Goal: Information Seeking & Learning: Learn about a topic

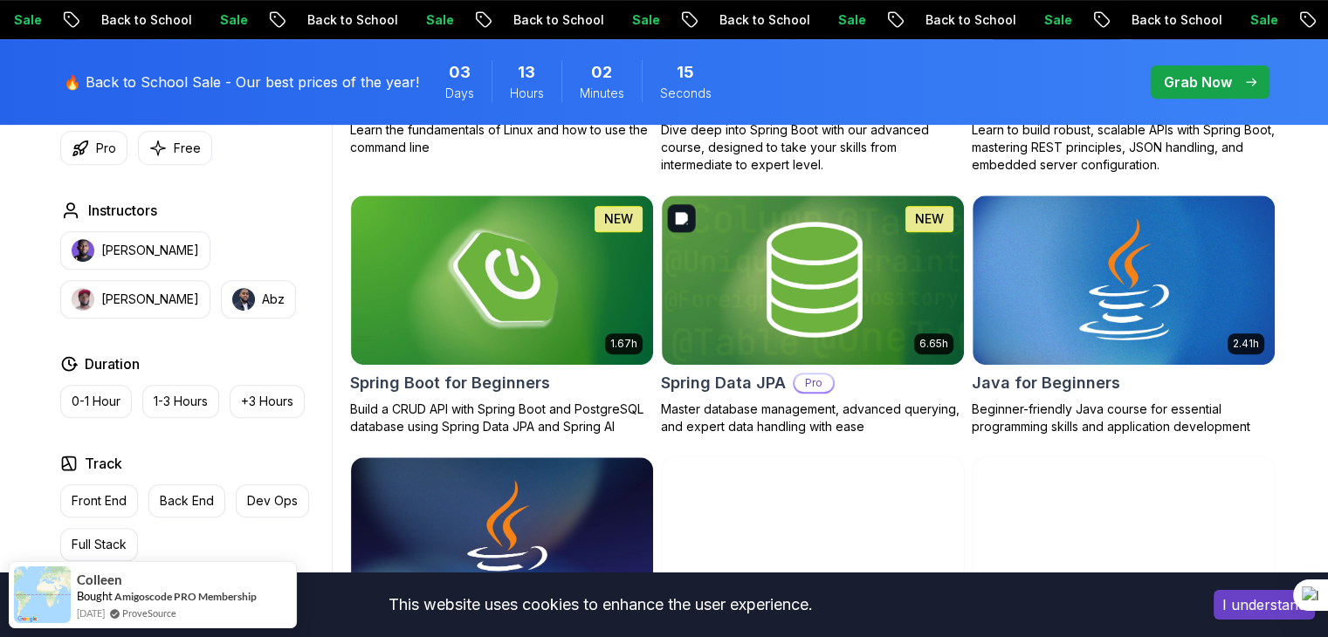
scroll to position [786, 0]
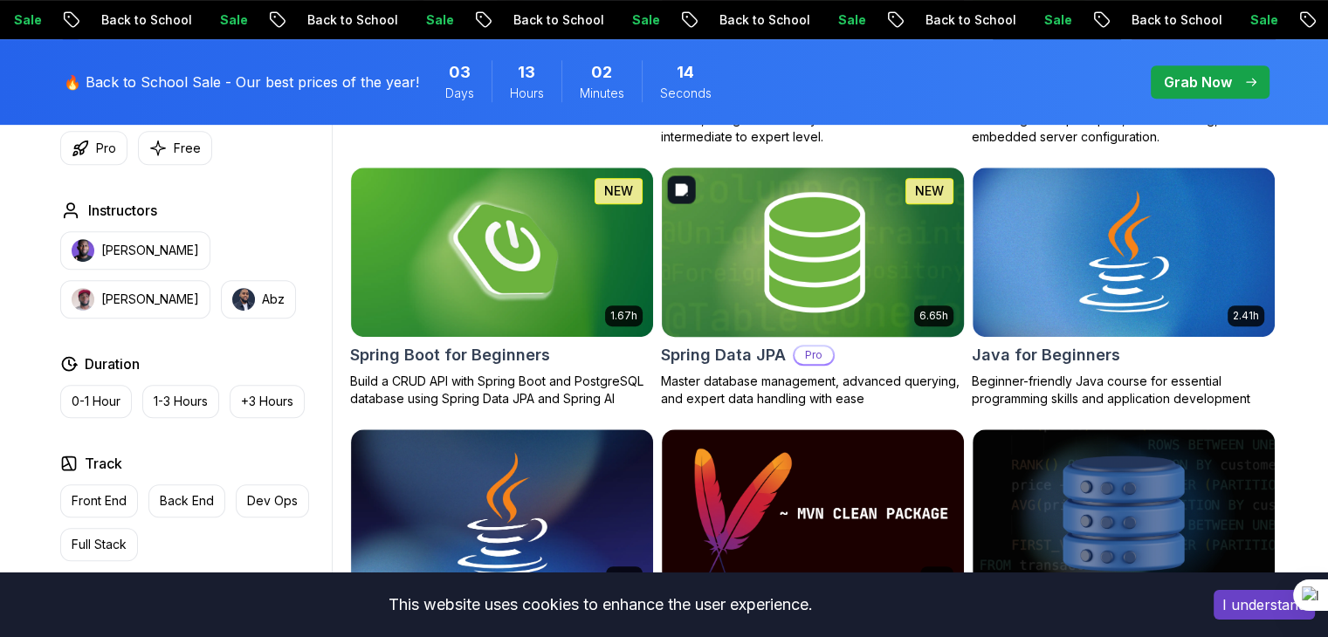
click at [796, 217] on img at bounding box center [812, 251] width 317 height 177
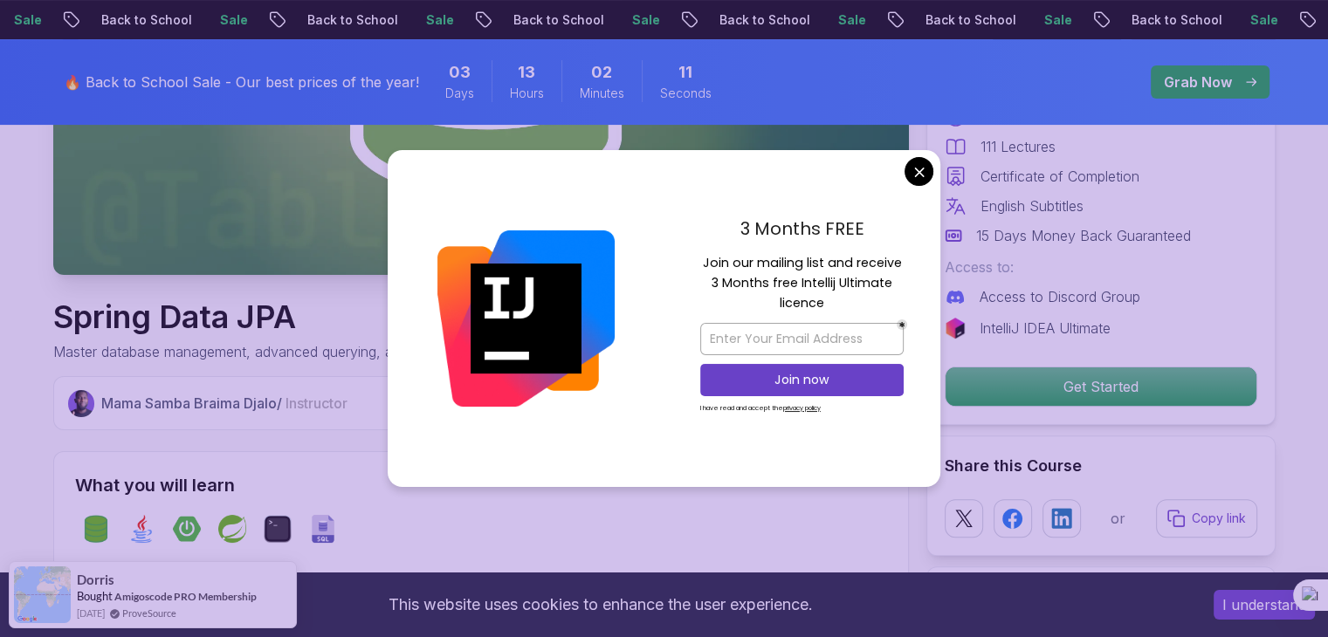
scroll to position [447, 0]
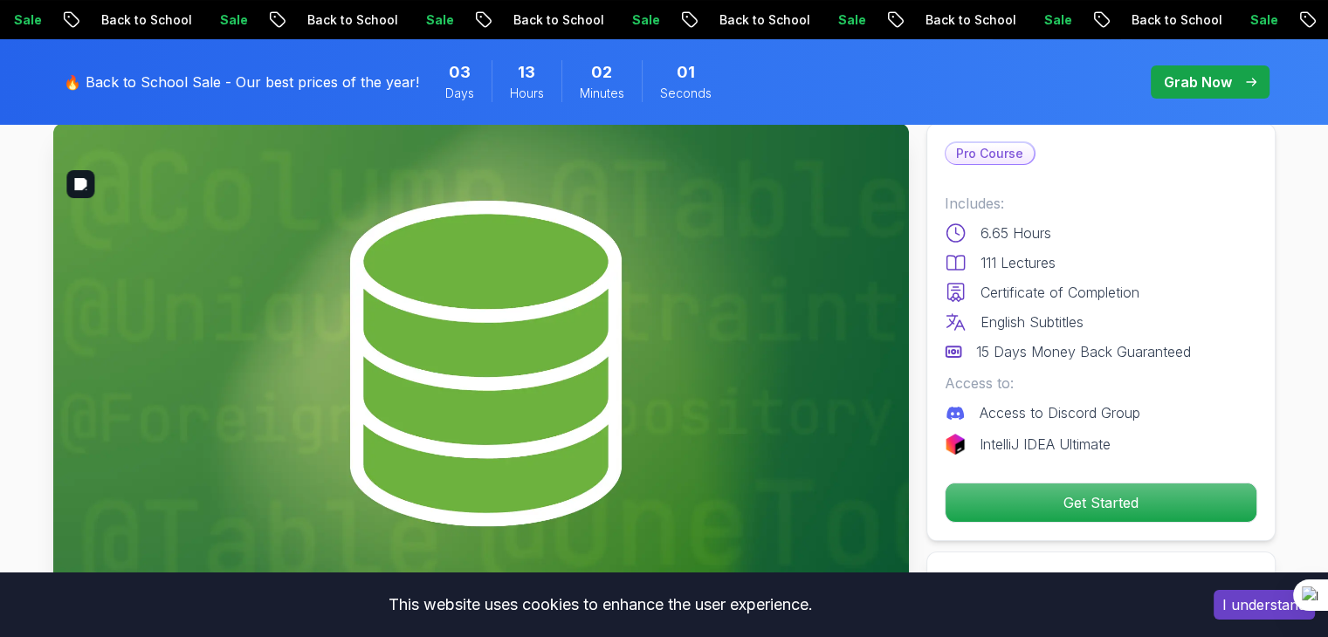
scroll to position [0, 0]
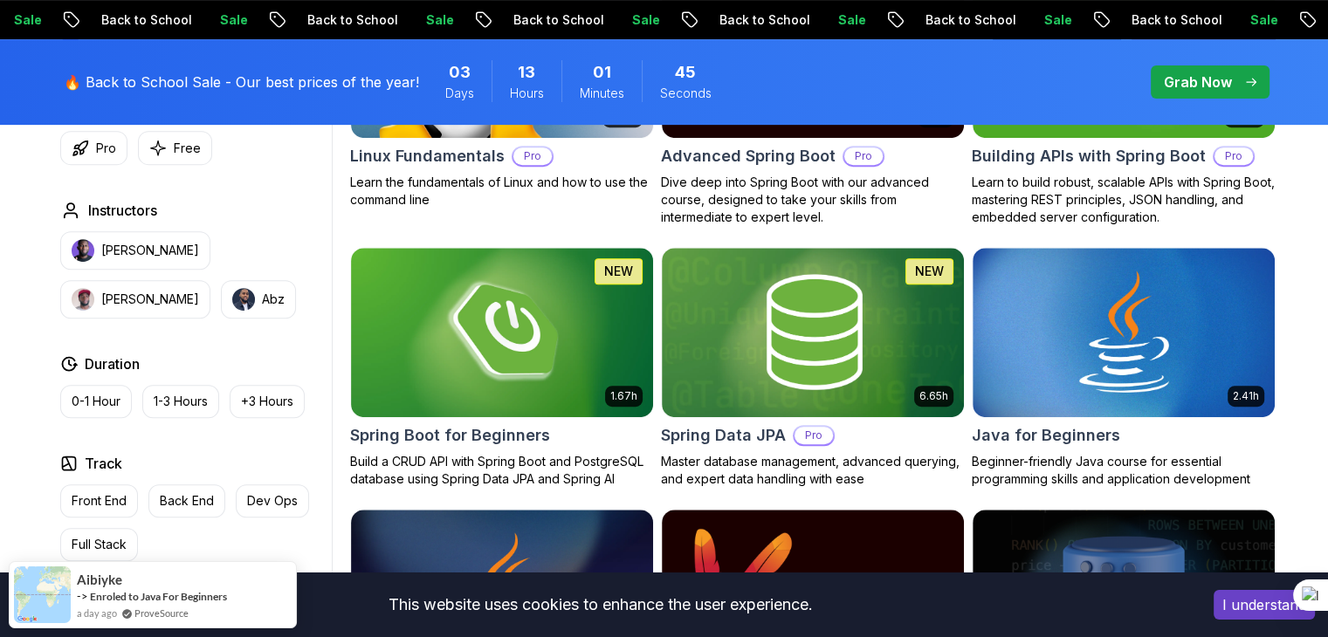
scroll to position [684, 0]
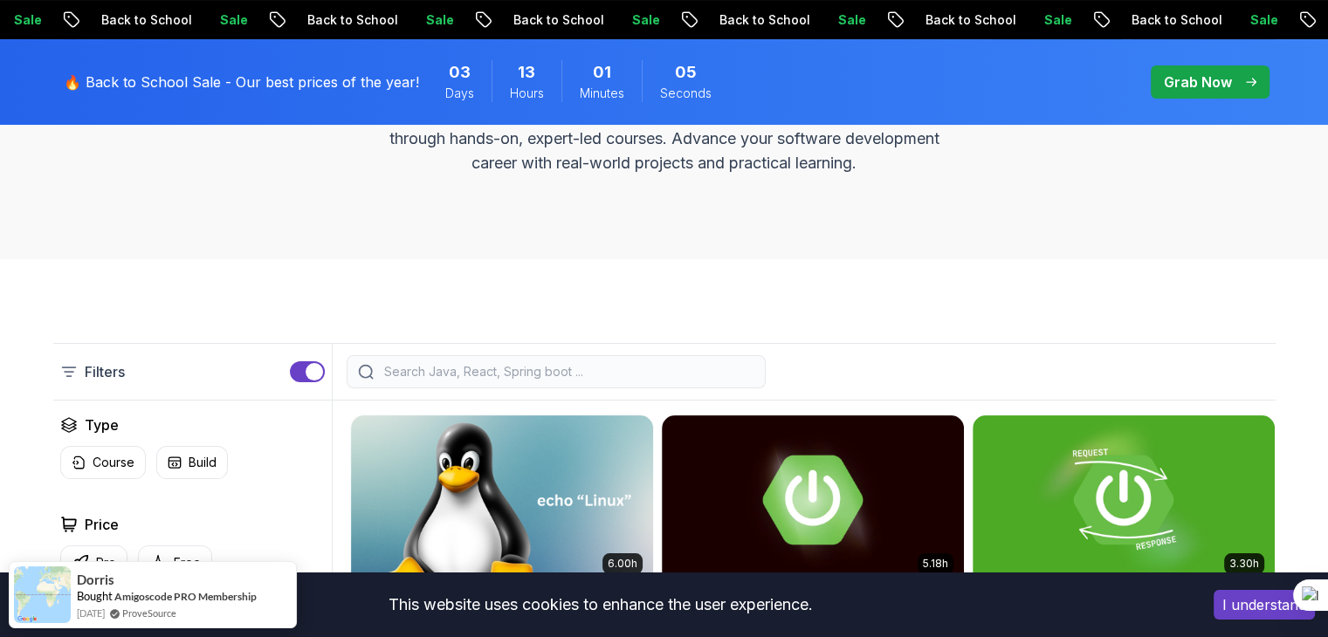
scroll to position [258, 0]
click at [541, 367] on input "search" at bounding box center [568, 371] width 374 height 17
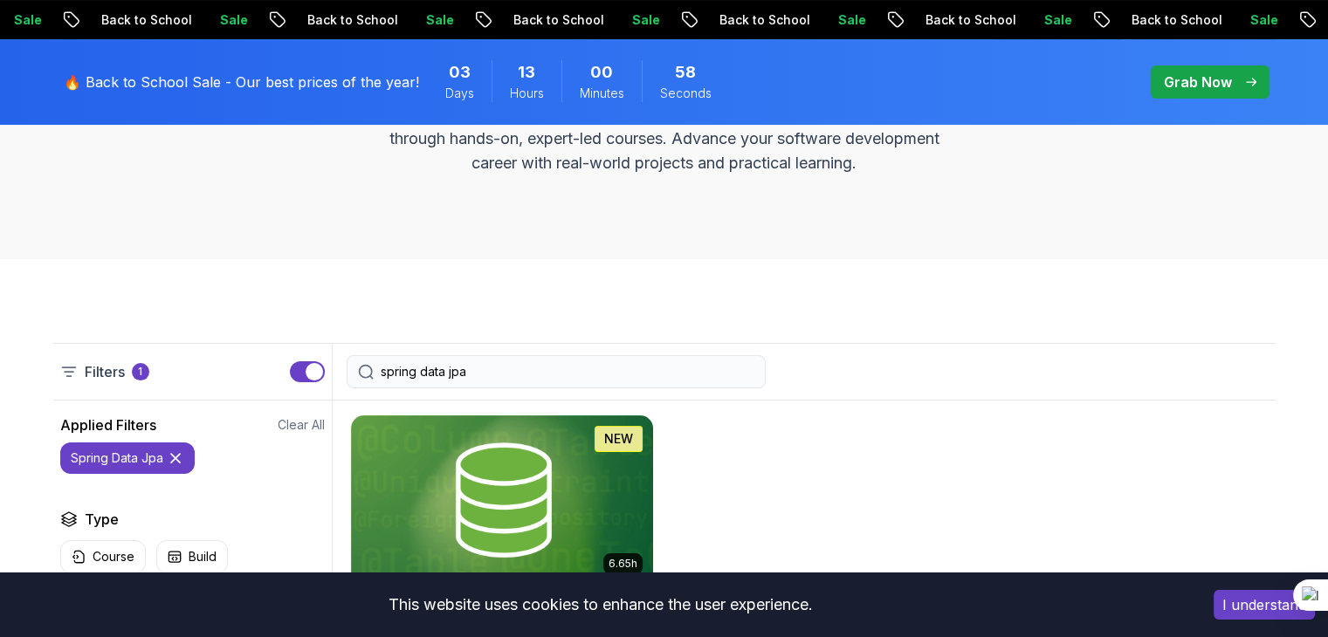
type input "spring data jpa"
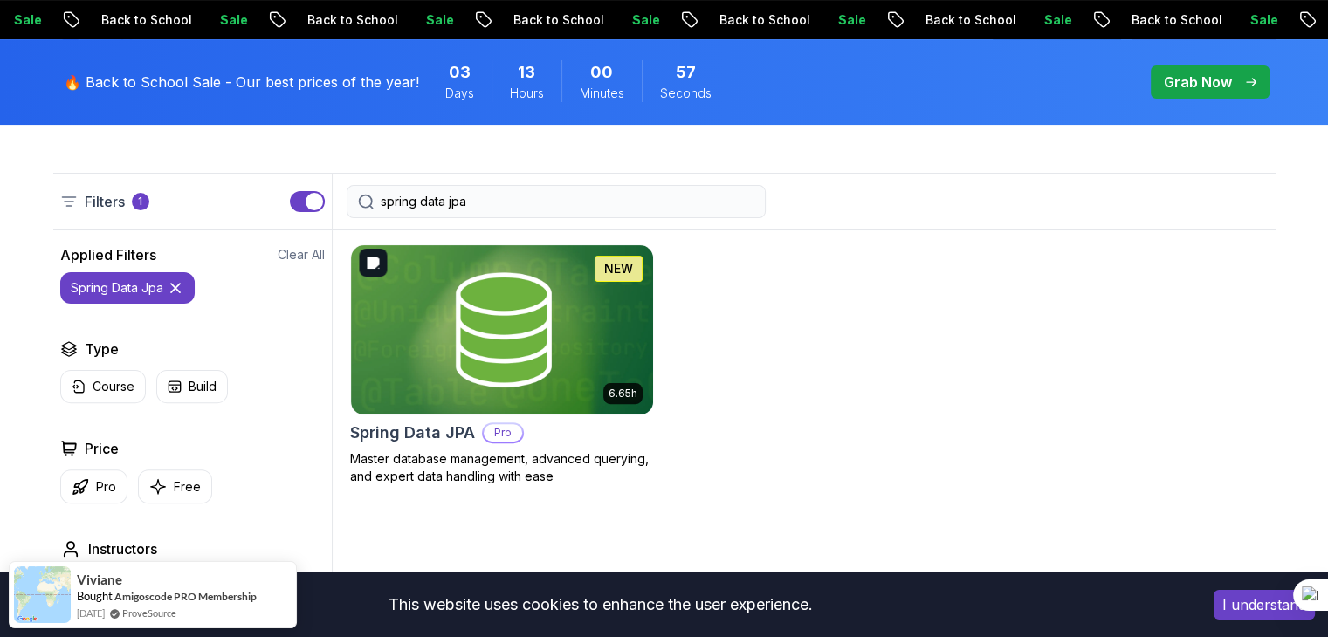
scroll to position [436, 0]
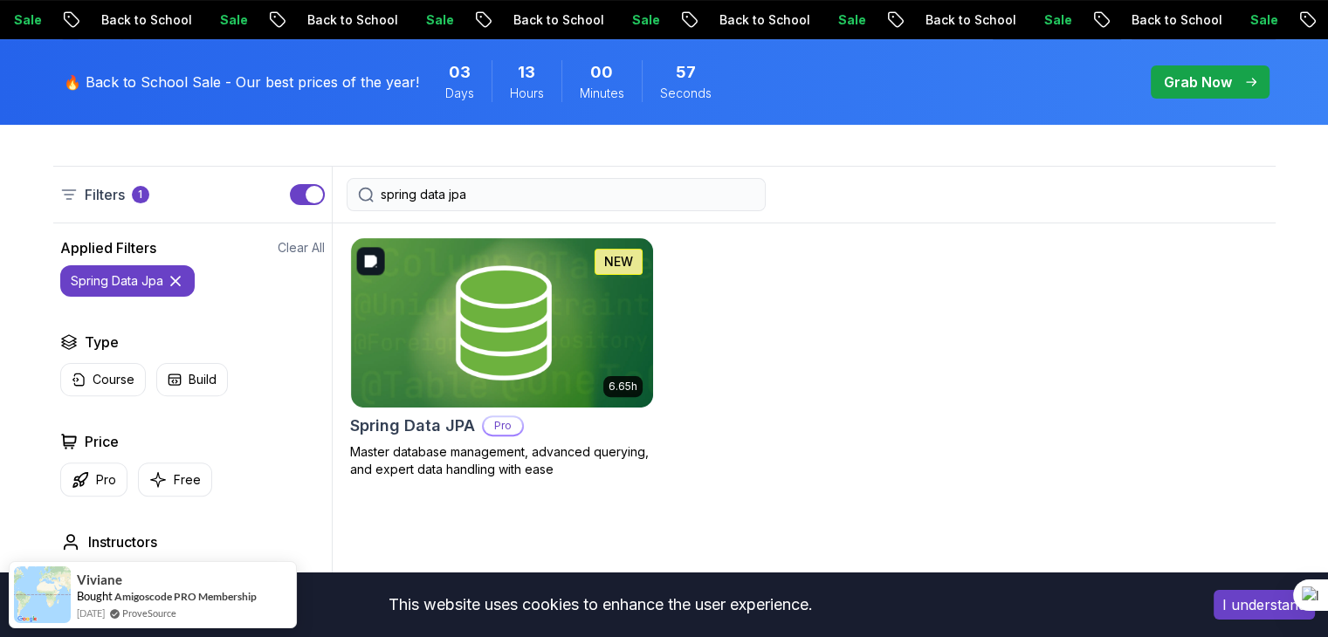
click at [541, 367] on img at bounding box center [502, 322] width 302 height 169
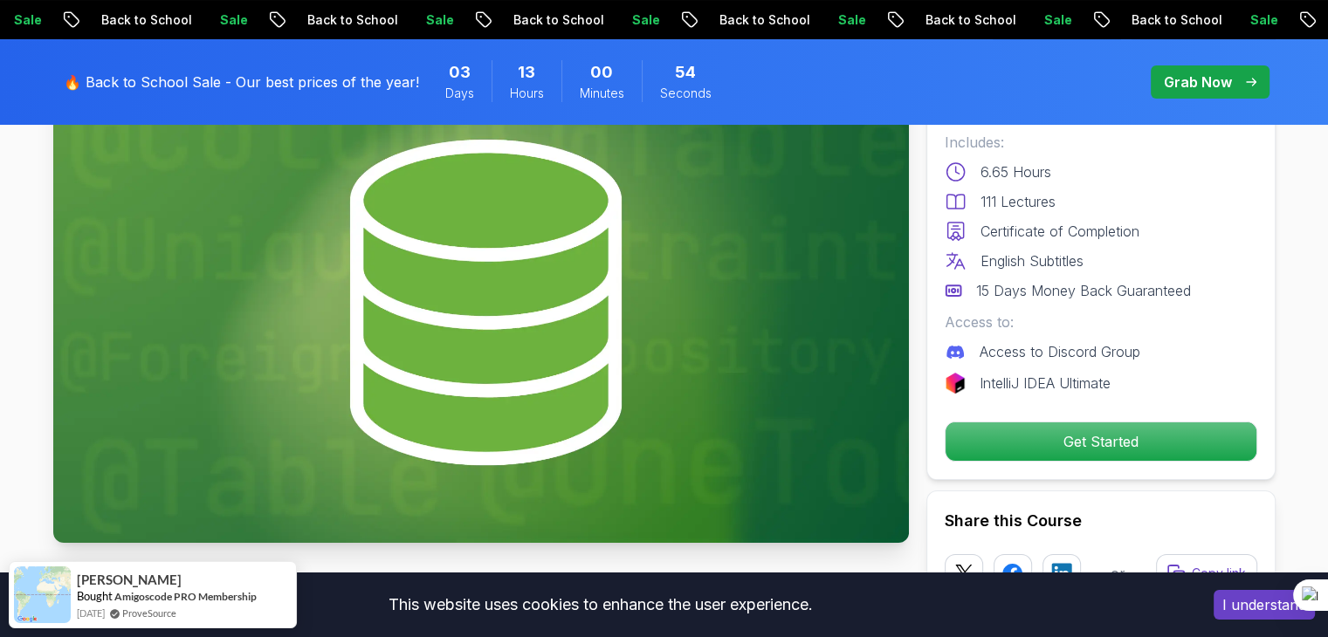
scroll to position [191, 0]
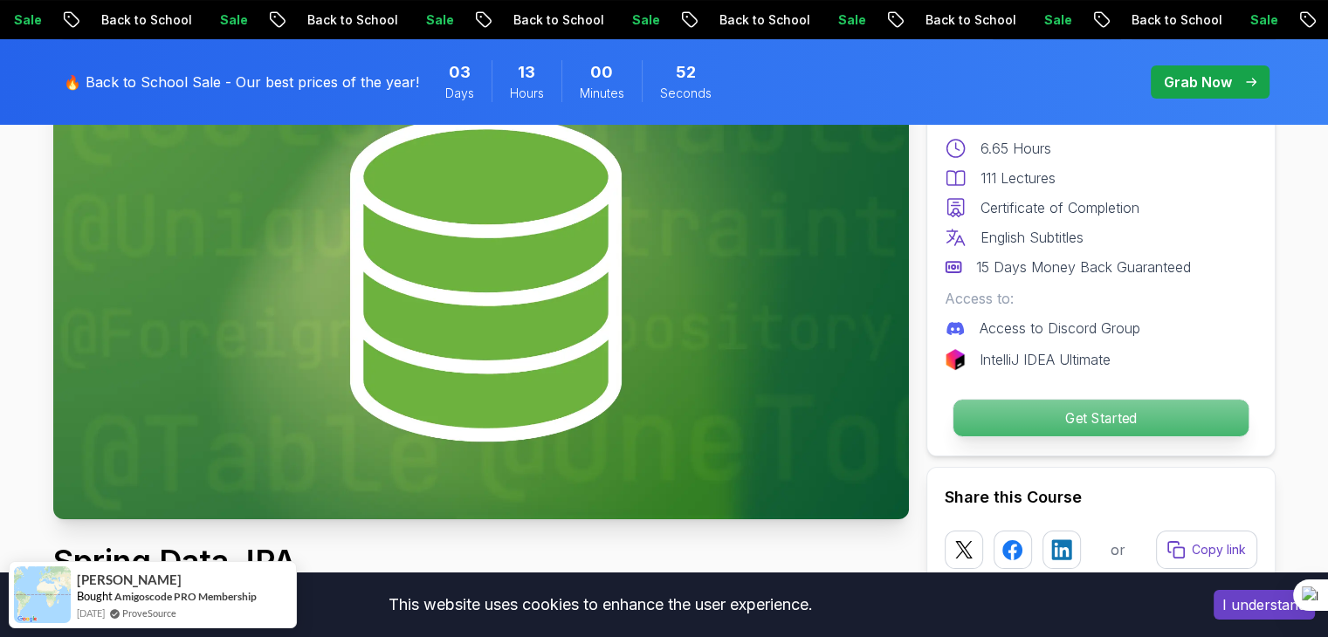
click at [1027, 418] on p "Get Started" at bounding box center [1099, 418] width 295 height 37
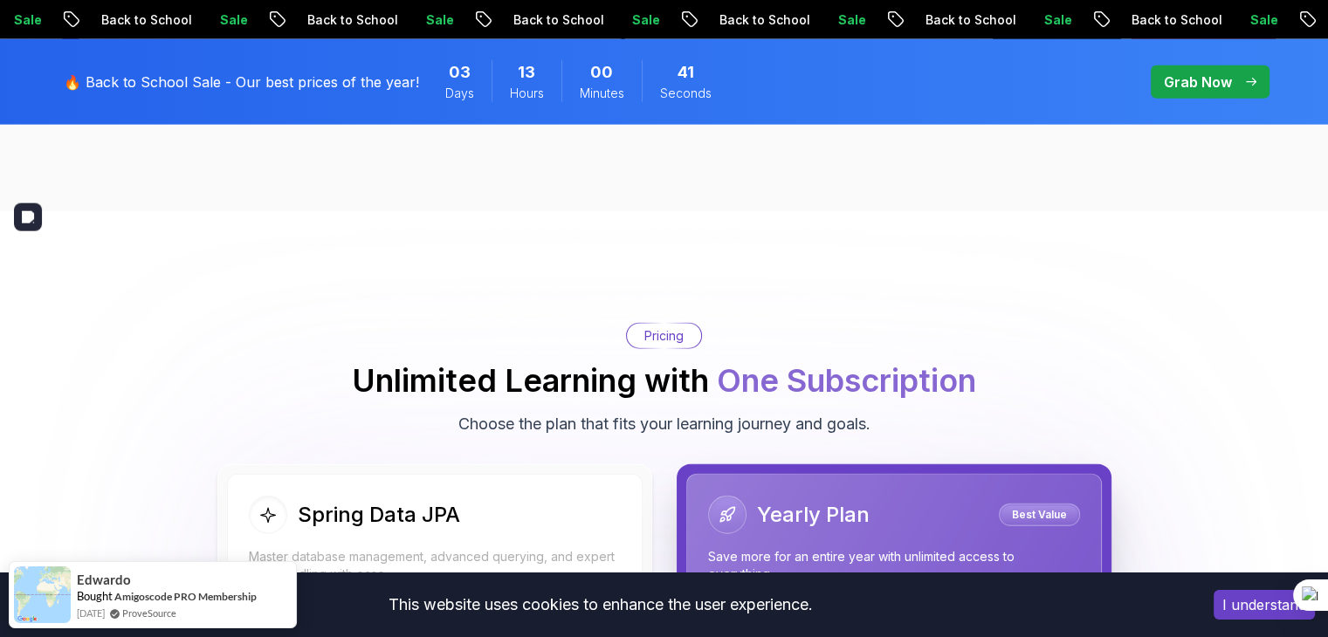
scroll to position [4087, 0]
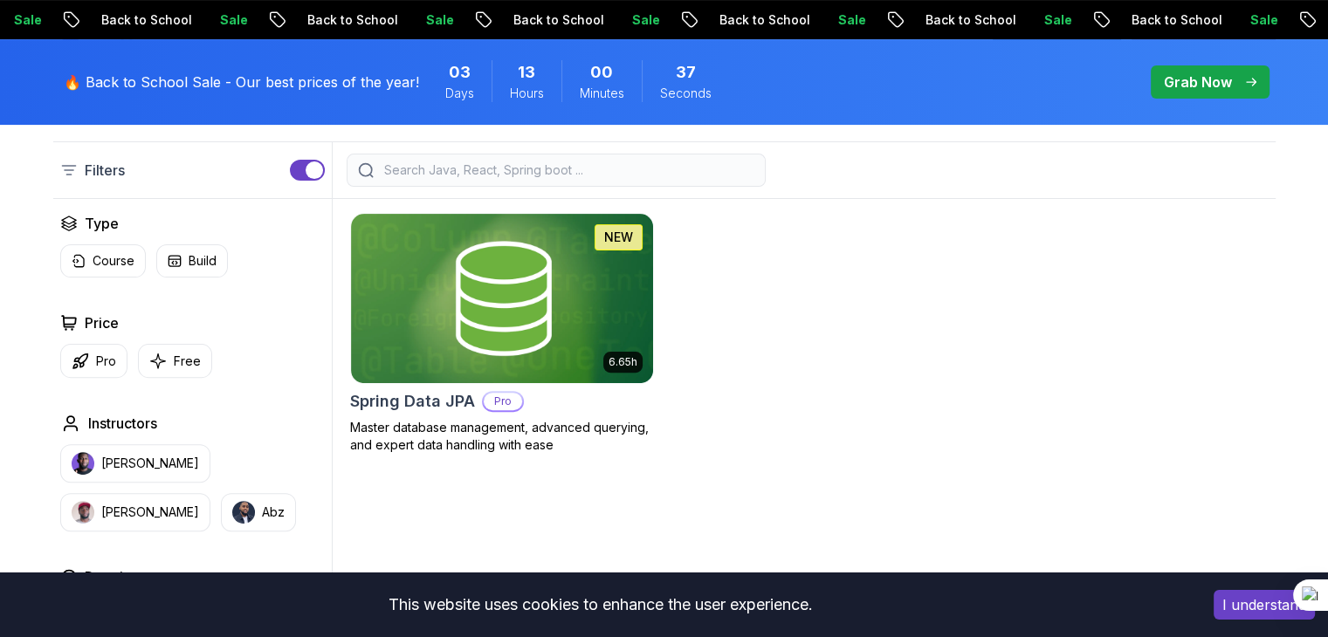
scroll to position [436, 0]
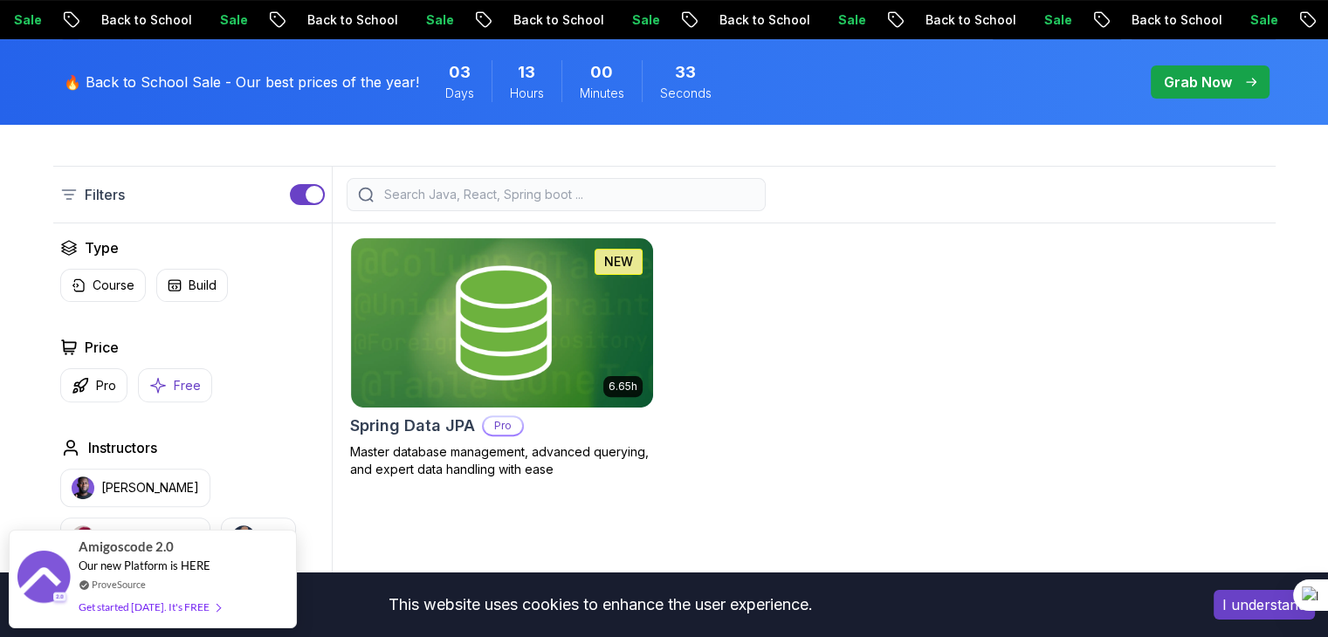
click at [175, 391] on p "Free" at bounding box center [187, 385] width 27 height 17
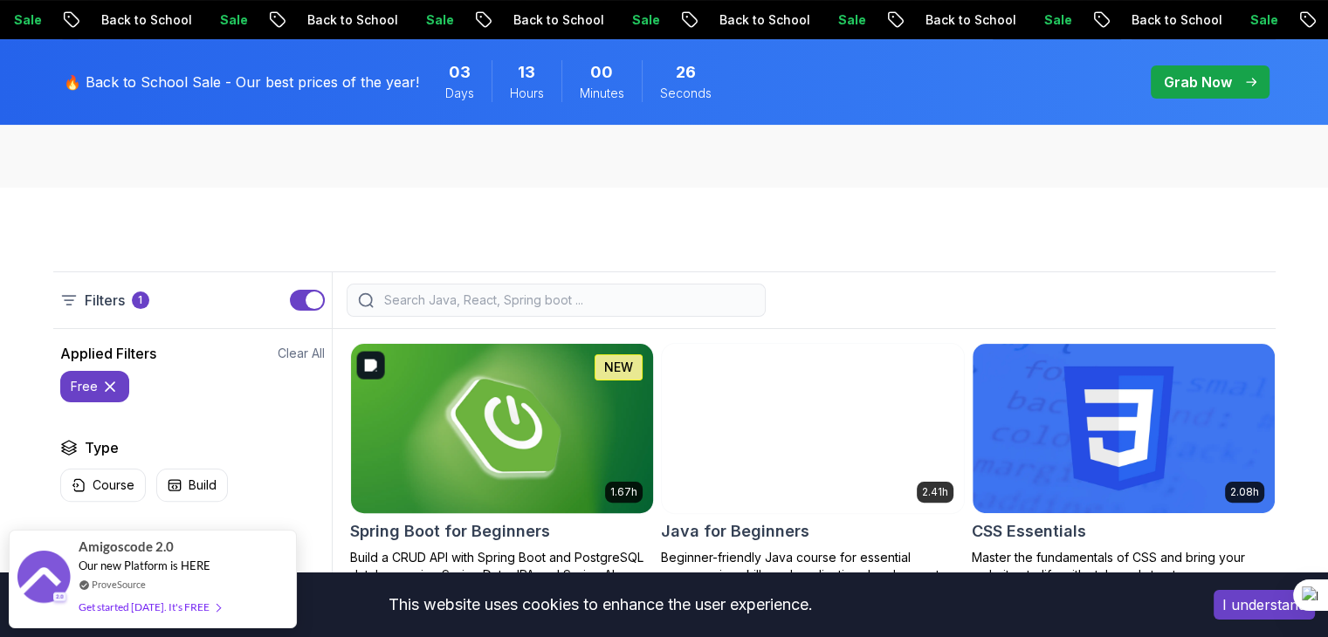
scroll to position [332, 0]
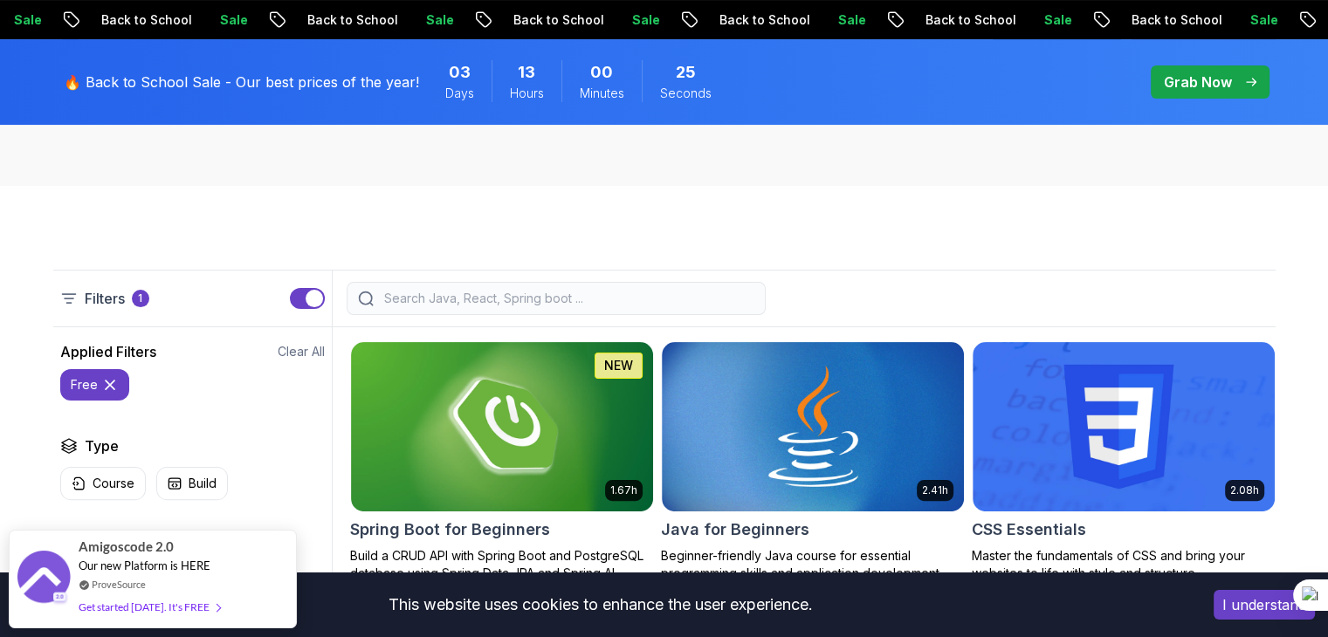
click at [553, 301] on input "search" at bounding box center [568, 298] width 374 height 17
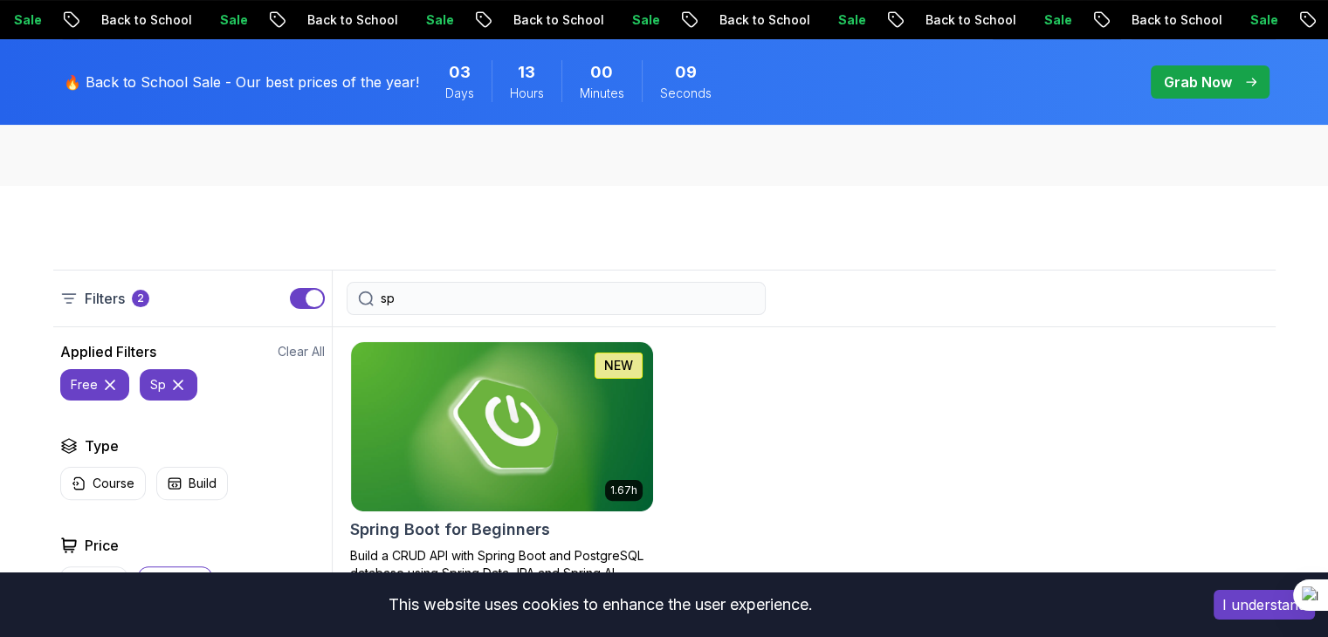
type input "s"
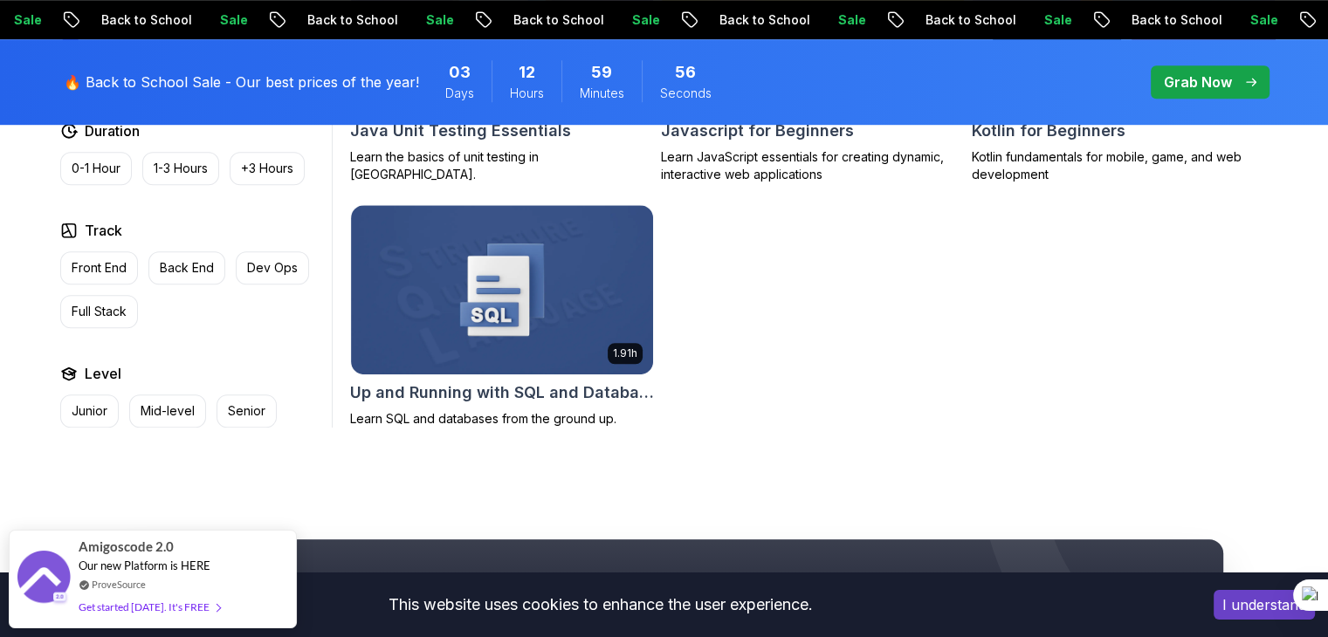
scroll to position [1255, 0]
